Goal: Task Accomplishment & Management: Use online tool/utility

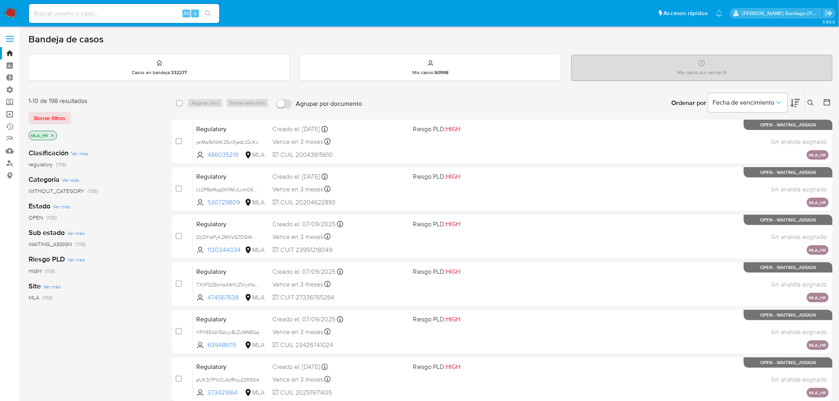
click at [6, 112] on link "Operaciones masivas" at bounding box center [47, 114] width 94 height 12
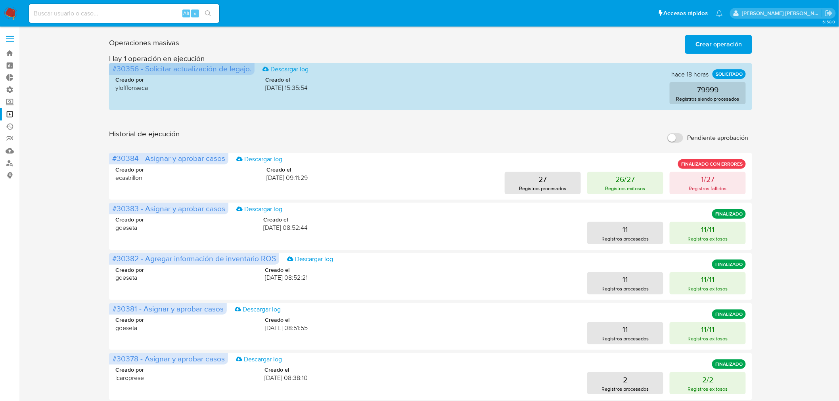
click at [720, 47] on span "Crear operación" at bounding box center [718, 44] width 46 height 17
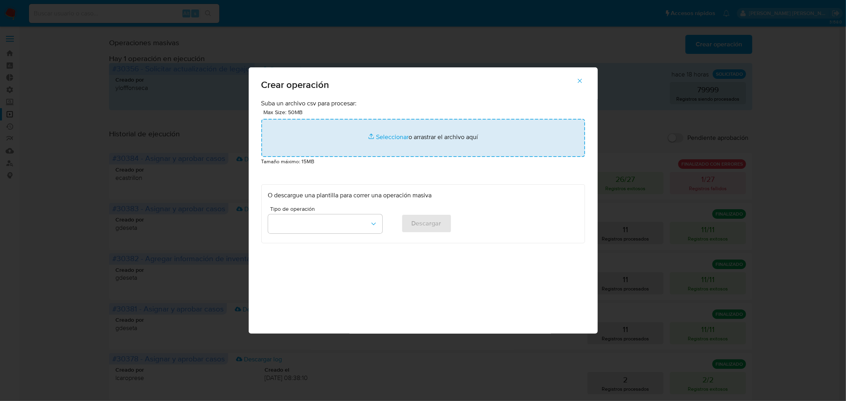
click at [506, 121] on input "file" at bounding box center [423, 138] width 324 height 38
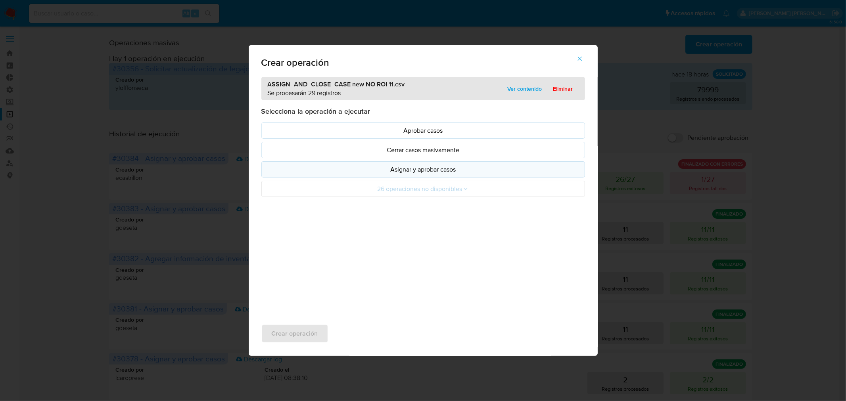
click at [435, 174] on p "Asignar y aprobar casos" at bounding box center [423, 169] width 310 height 9
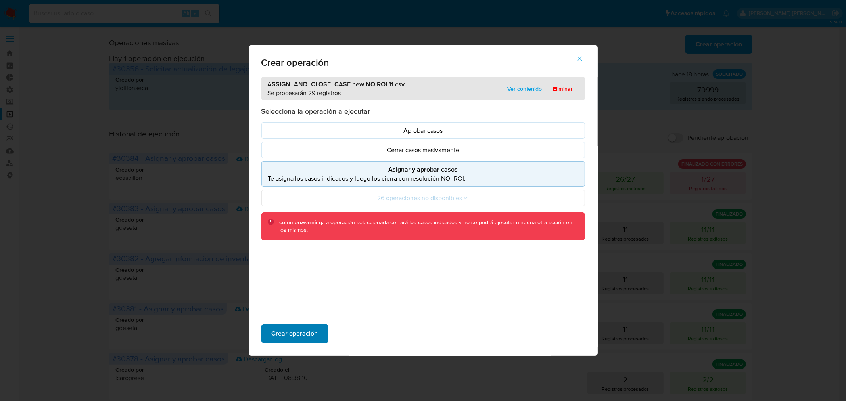
click at [316, 331] on span "Crear operación" at bounding box center [295, 333] width 46 height 17
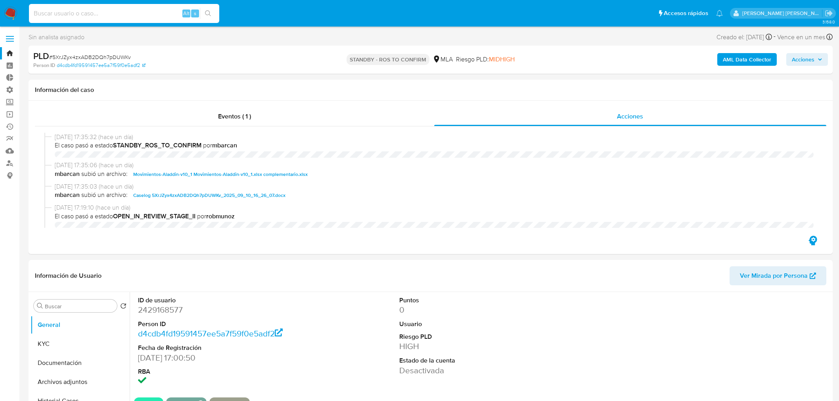
select select "10"
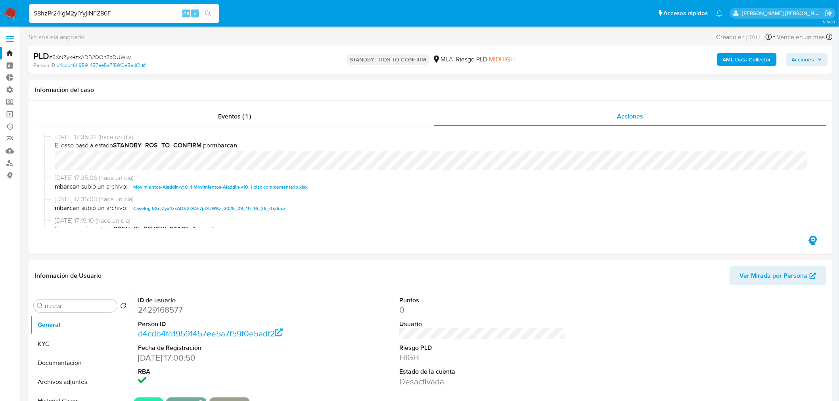
type input "S8hzPr24igM2yiYyjINFZ86F"
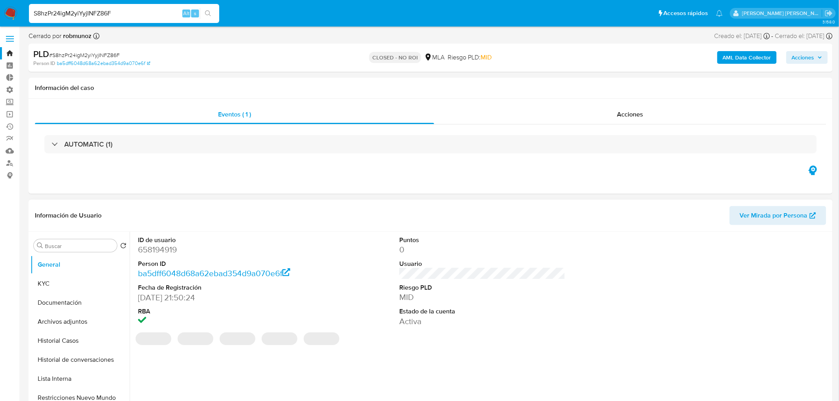
select select "10"
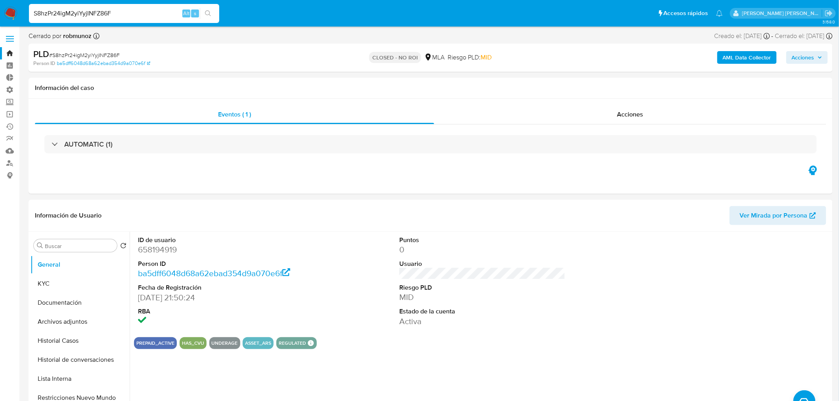
click at [13, 17] on img at bounding box center [10, 13] width 13 height 13
